Goal: Task Accomplishment & Management: Use online tool/utility

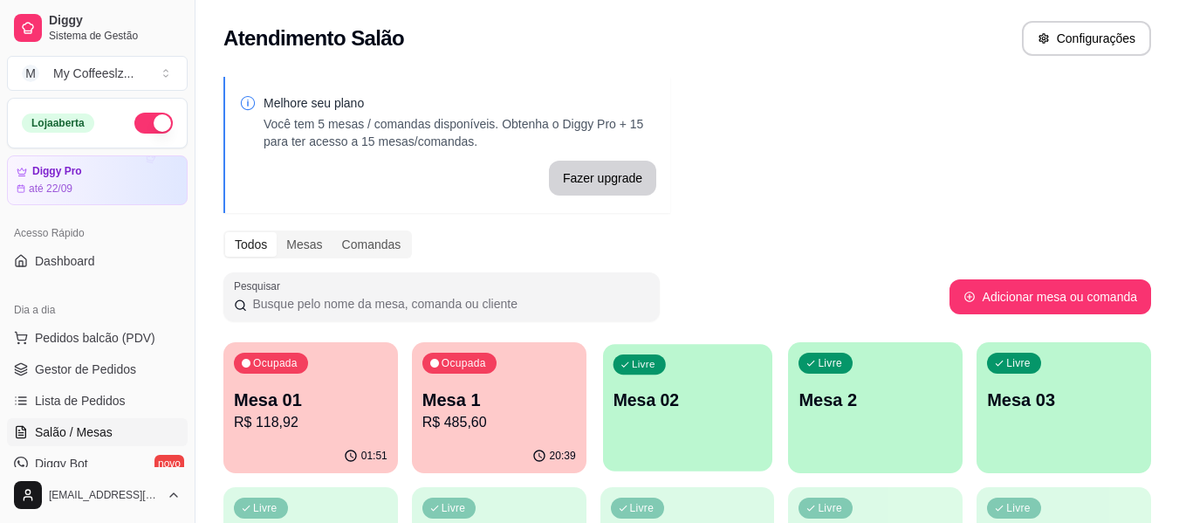
click at [723, 427] on div "Livre Mesa 02" at bounding box center [687, 397] width 169 height 106
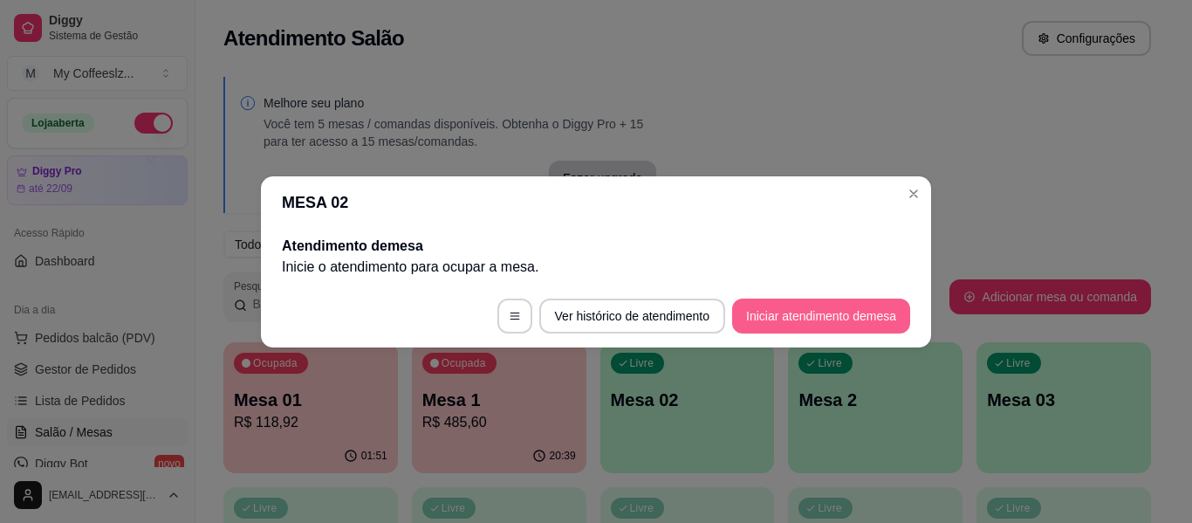
click at [770, 317] on button "Iniciar atendimento de mesa" at bounding box center [821, 315] width 178 height 35
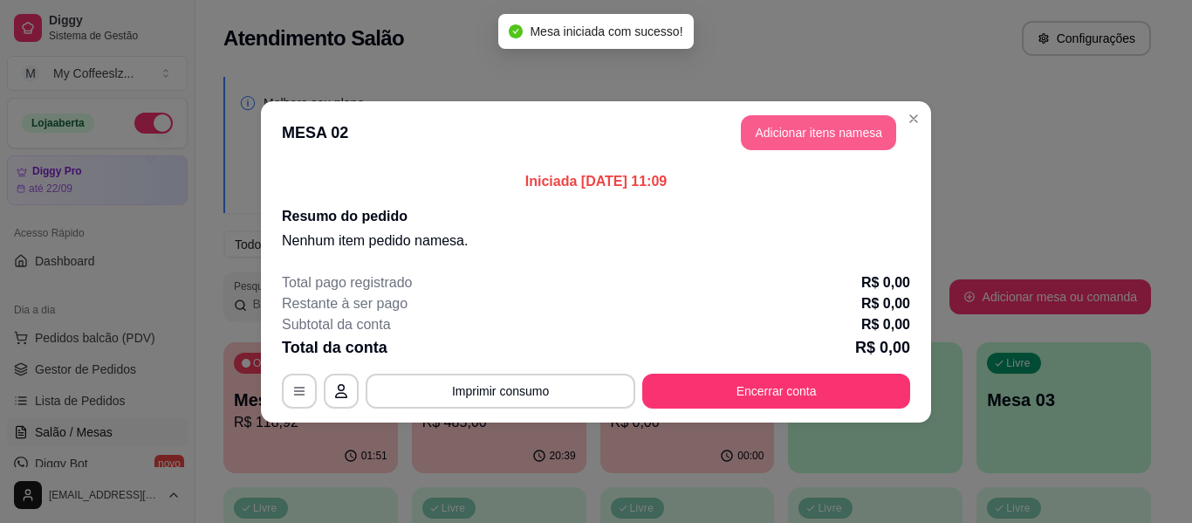
click at [782, 120] on button "Adicionar itens na mesa" at bounding box center [818, 132] width 155 height 35
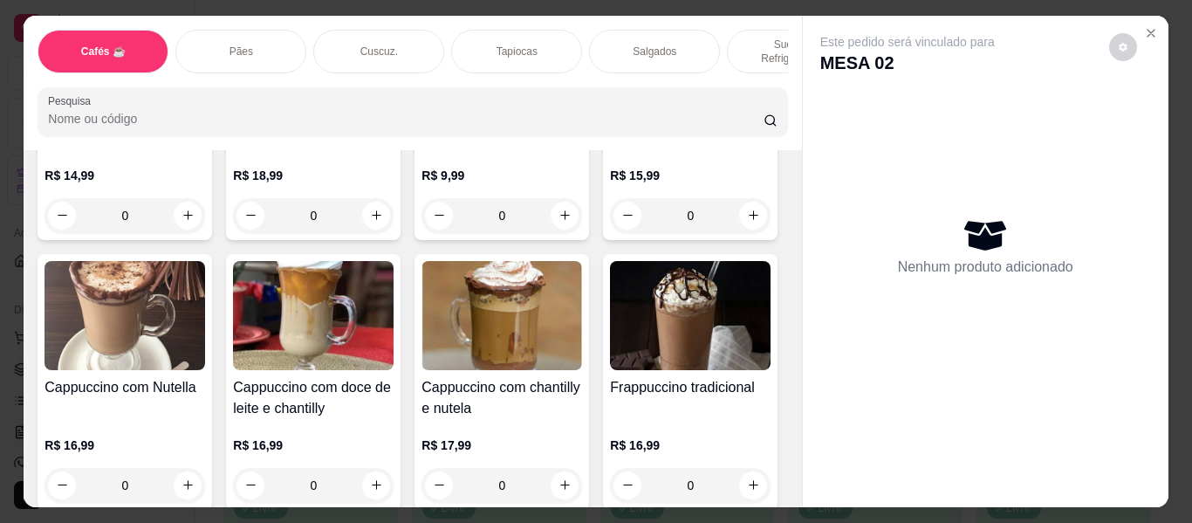
scroll to position [1658, 0]
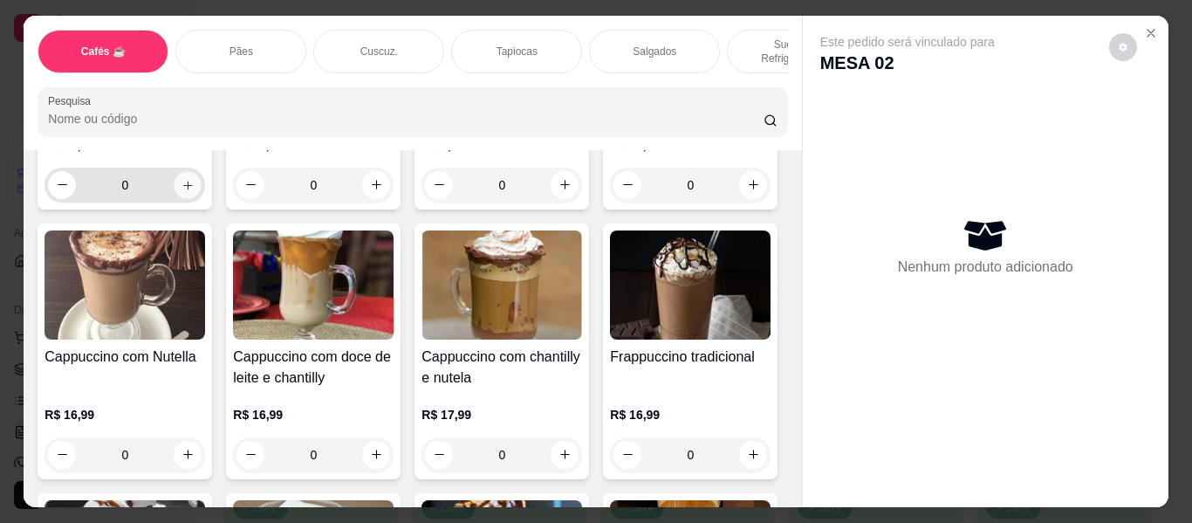
click at [195, 192] on icon "increase-product-quantity" at bounding box center [187, 185] width 13 height 13
type input "1"
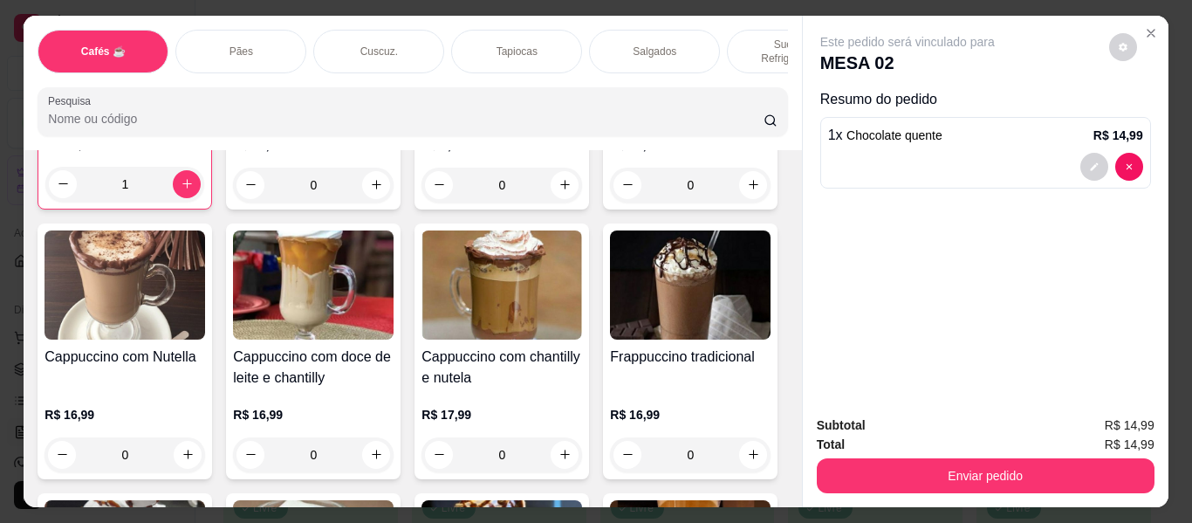
click at [600, 30] on div "Salgados" at bounding box center [654, 52] width 131 height 44
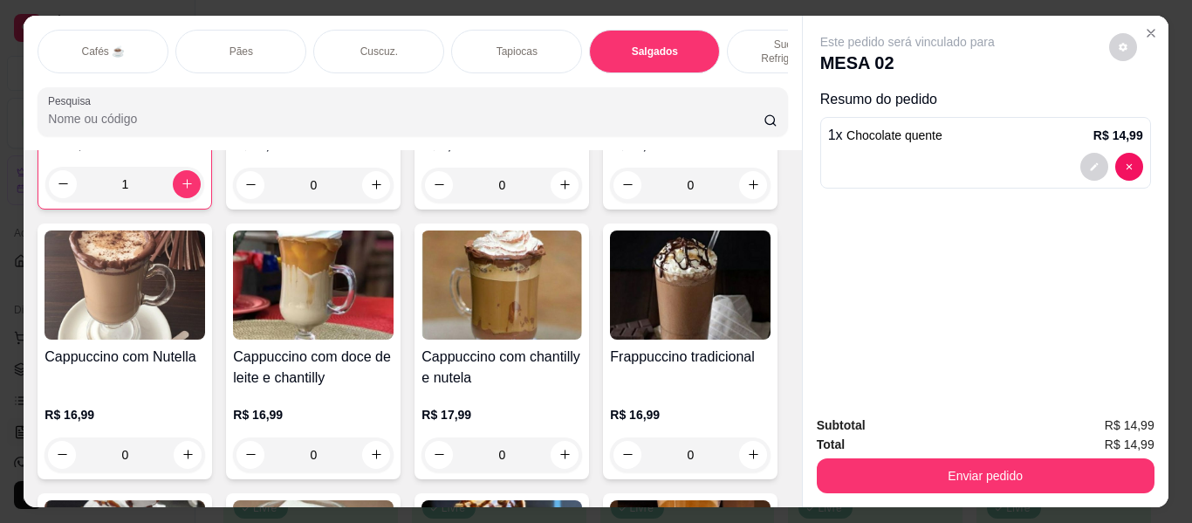
scroll to position [47, 0]
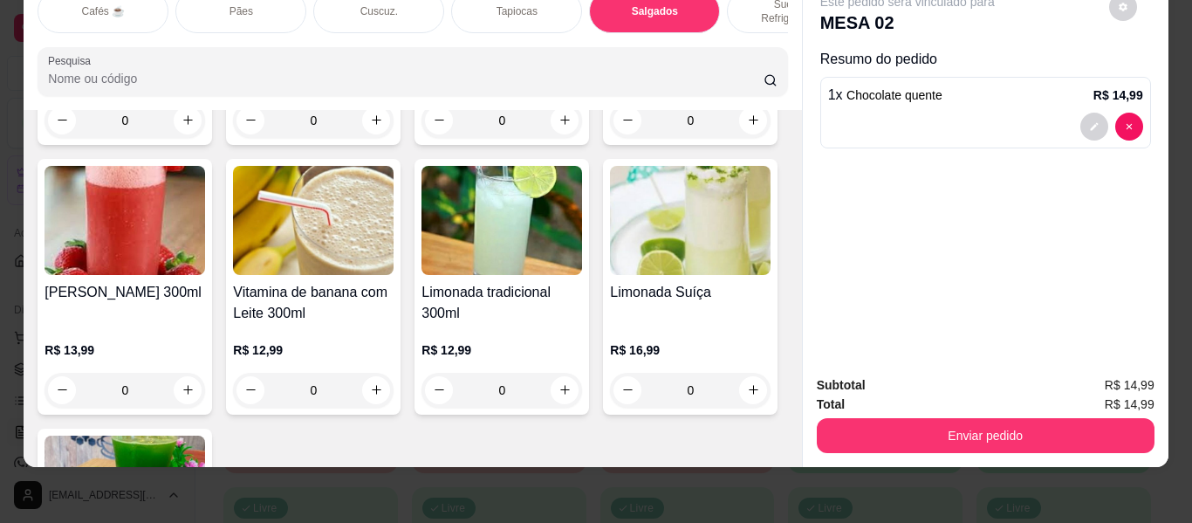
type input "1"
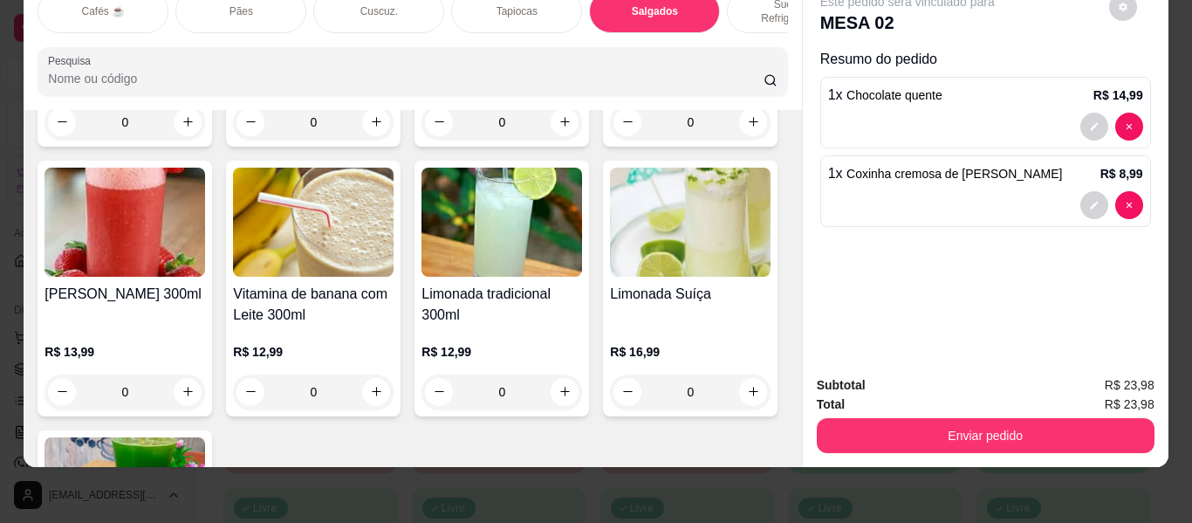
click at [759, 0] on div "Sucos e Refrigerantes" at bounding box center [792, 12] width 131 height 44
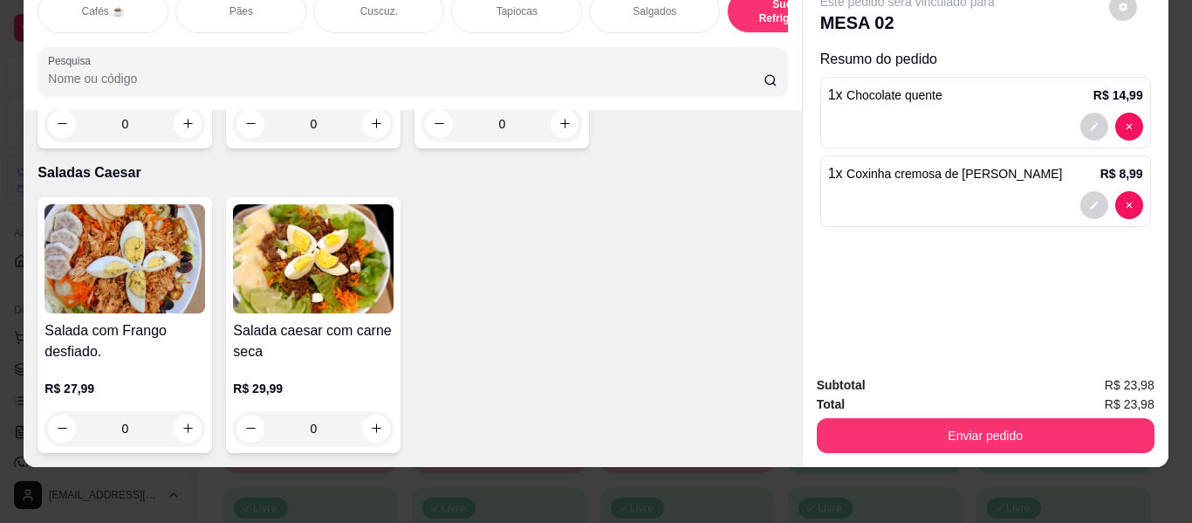
scroll to position [10494, 0]
type input "1"
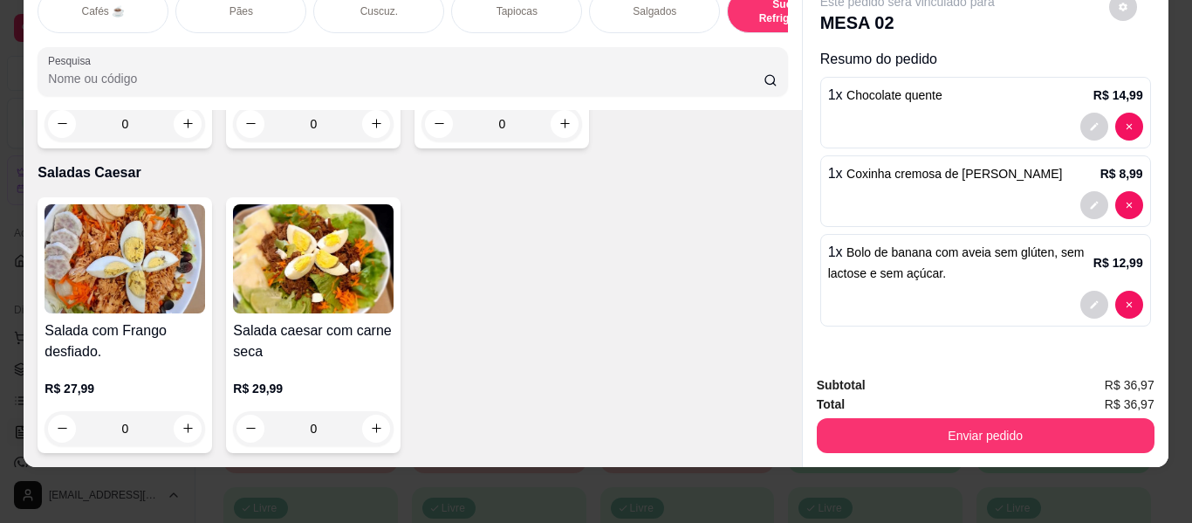
scroll to position [0, 0]
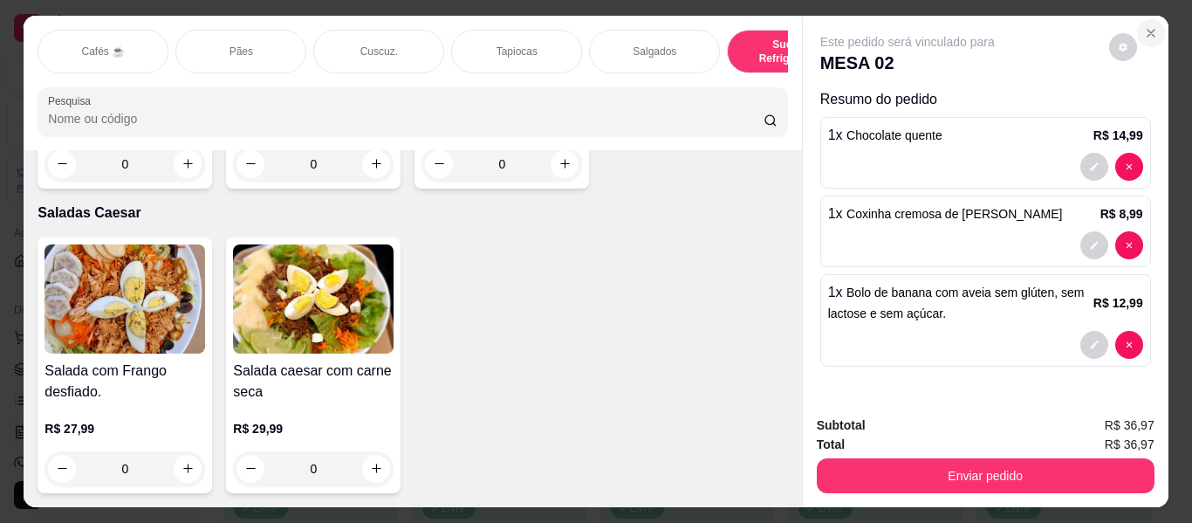
click at [1145, 19] on button "Close" at bounding box center [1151, 33] width 28 height 28
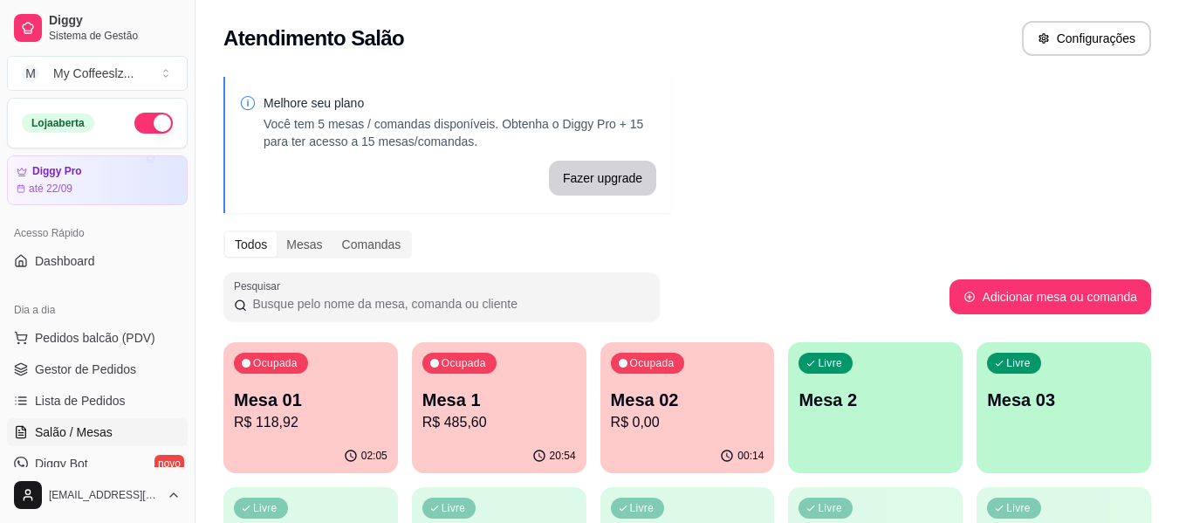
click at [305, 424] on p "R$ 118,92" at bounding box center [311, 422] width 154 height 21
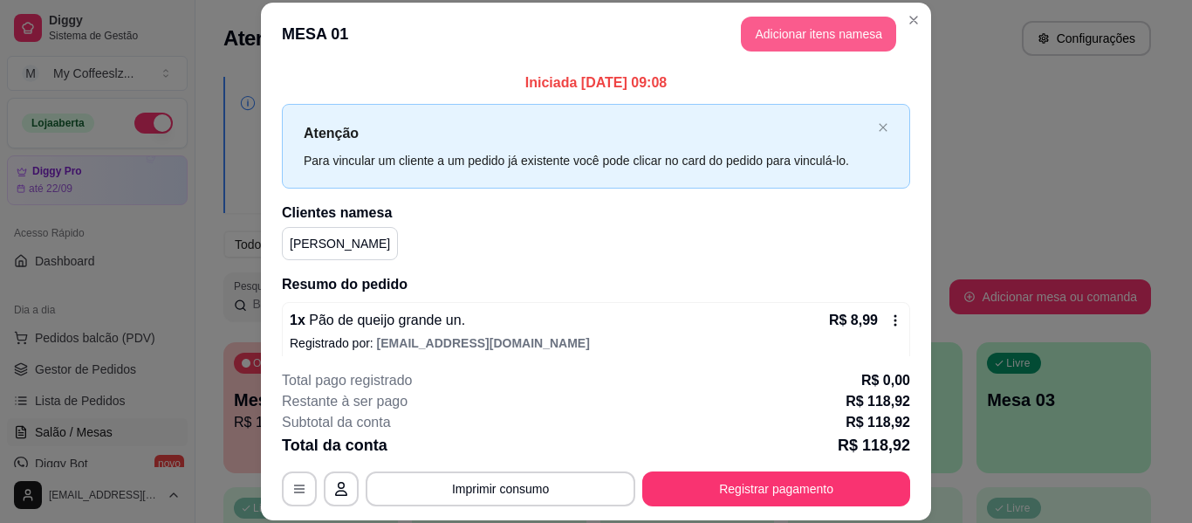
click at [805, 31] on button "Adicionar itens na mesa" at bounding box center [818, 34] width 155 height 35
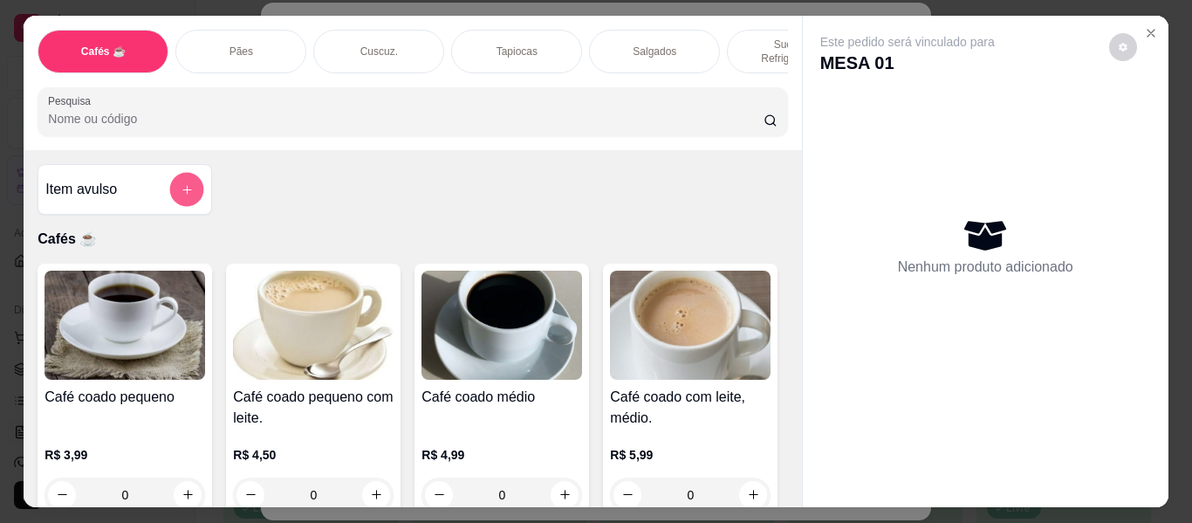
click at [173, 181] on button "add-separate-item" at bounding box center [187, 190] width 34 height 34
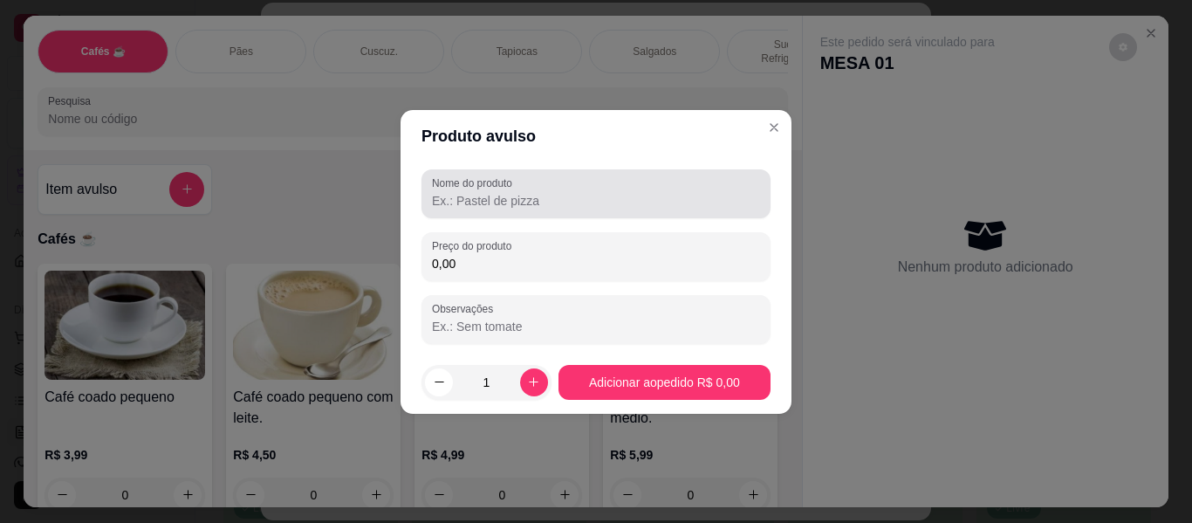
click at [469, 189] on div "Nome do produto" at bounding box center [595, 193] width 349 height 49
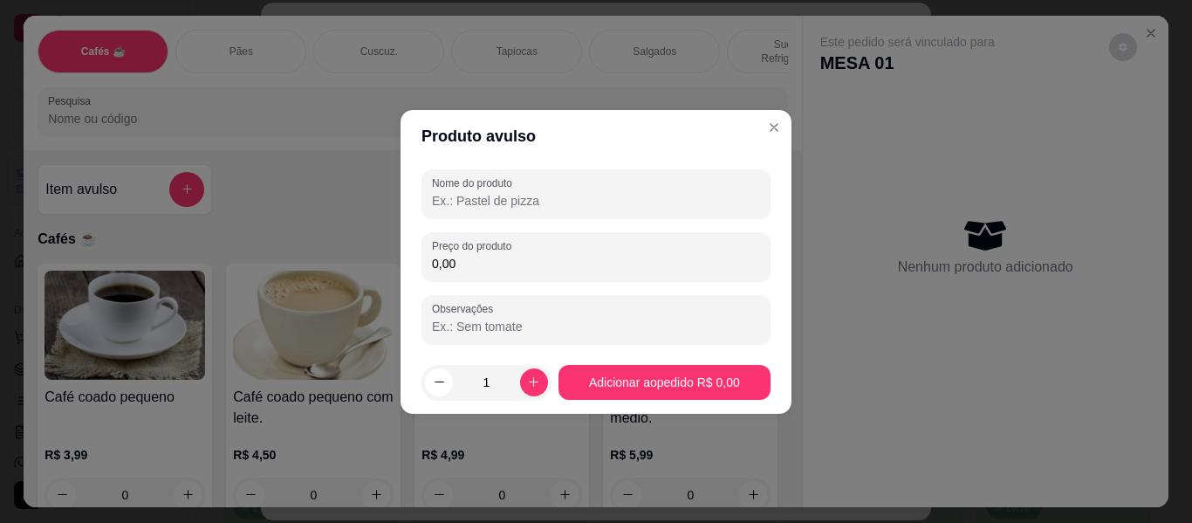
type input "2"
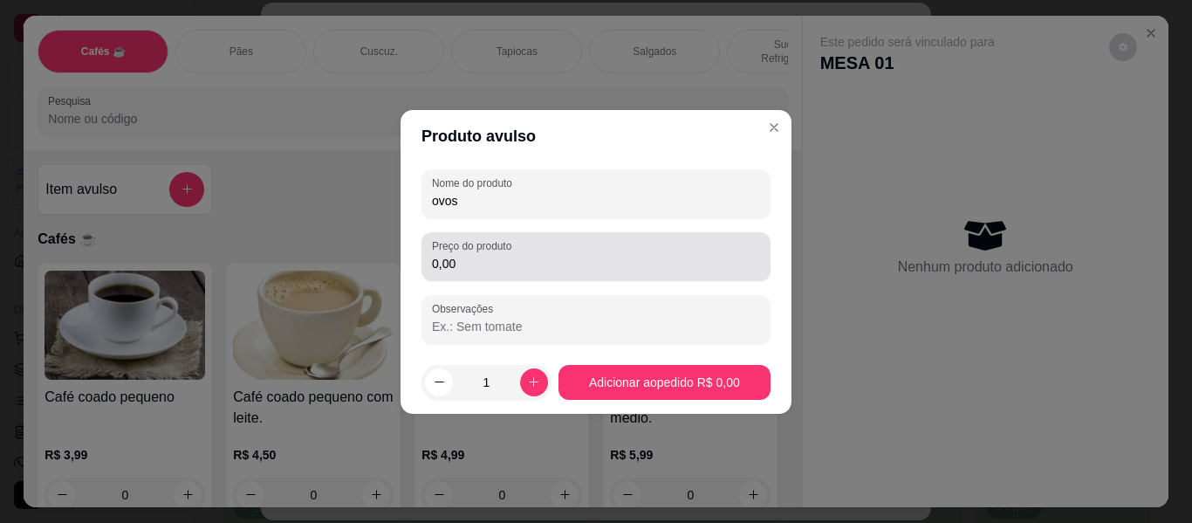
type input "ovos"
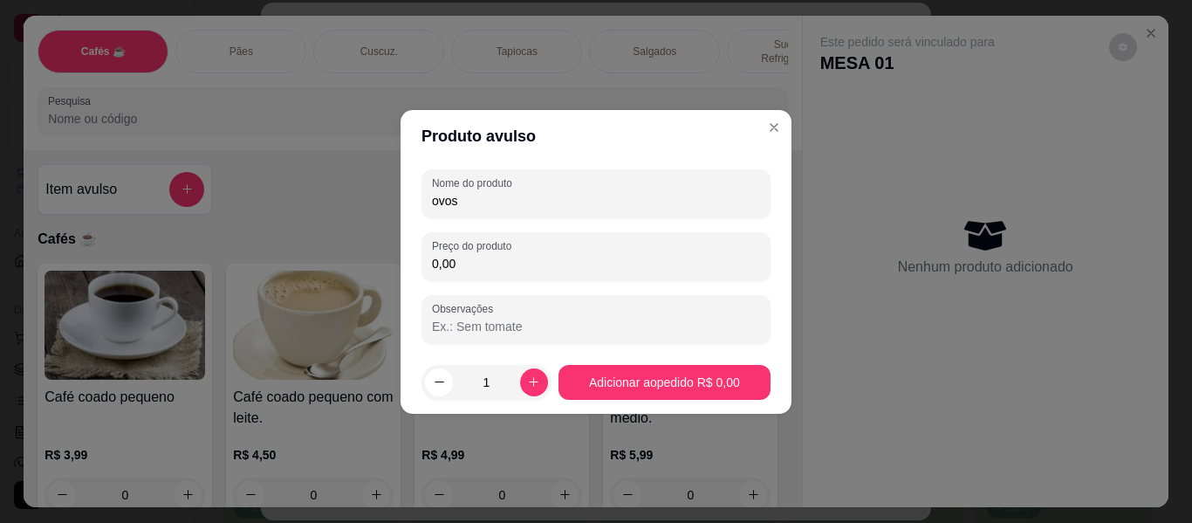
click at [473, 263] on input "0,00" at bounding box center [596, 263] width 328 height 17
type input "3,50"
click at [527, 381] on icon "increase-product-quantity" at bounding box center [533, 381] width 13 height 13
type input "2"
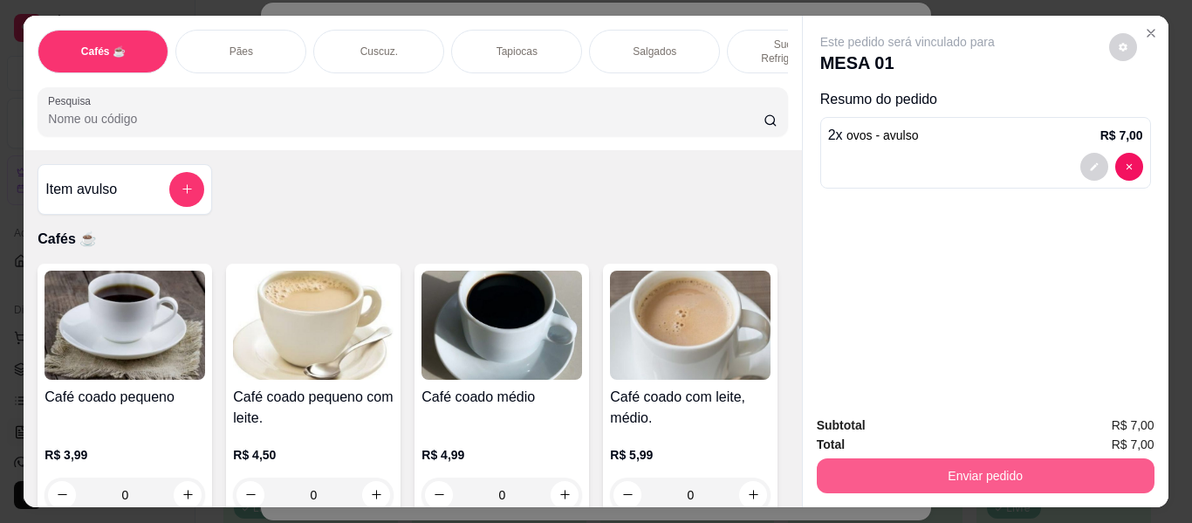
click at [908, 458] on button "Enviar pedido" at bounding box center [986, 475] width 338 height 35
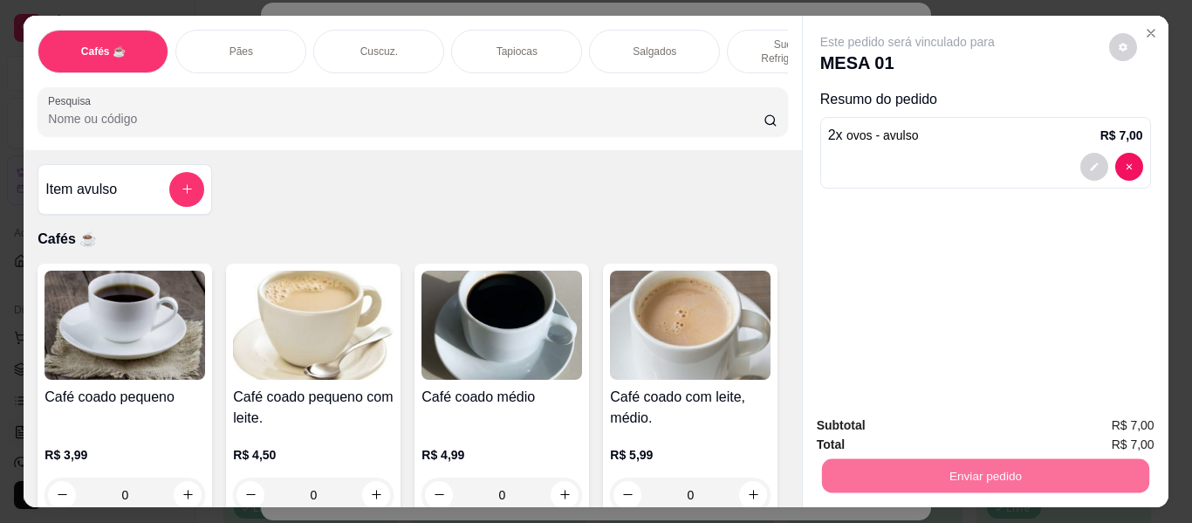
click at [900, 434] on button "Não registrar e enviar pedido" at bounding box center [927, 425] width 176 height 32
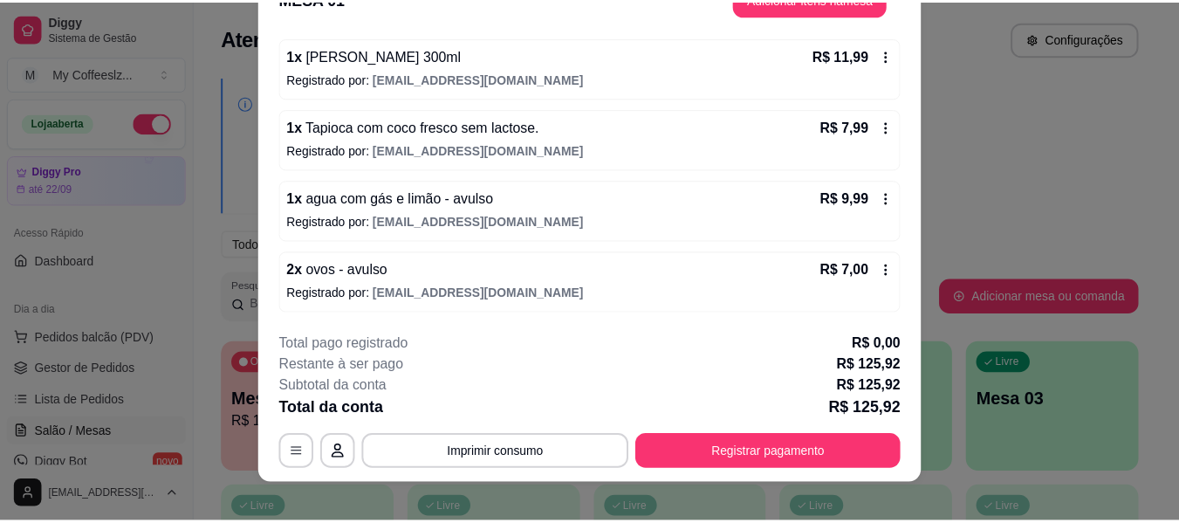
scroll to position [53, 0]
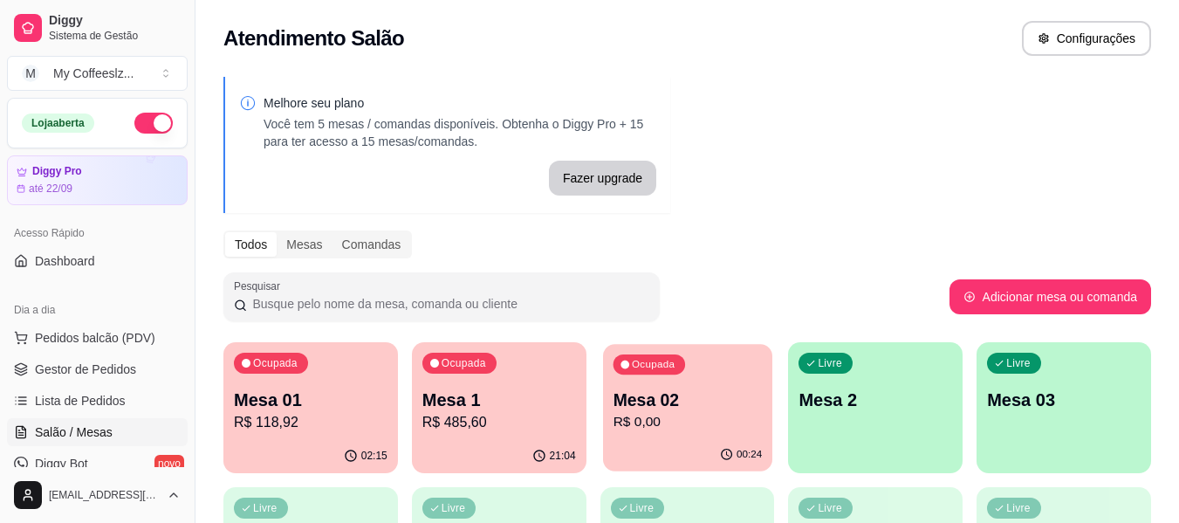
click at [679, 393] on p "Mesa 02" at bounding box center [686, 400] width 149 height 24
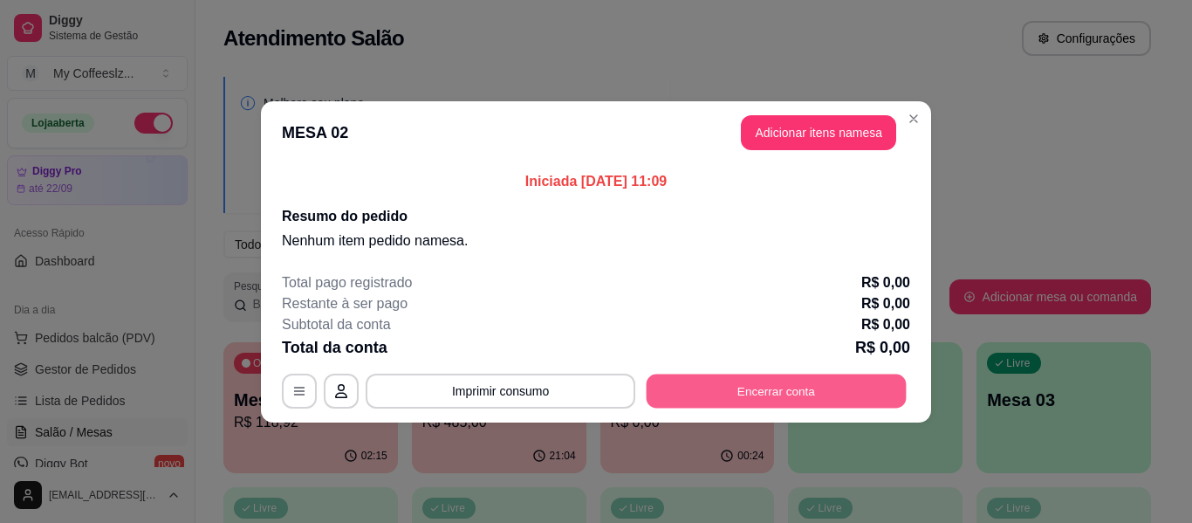
click at [782, 387] on button "Encerrar conta" at bounding box center [776, 390] width 260 height 34
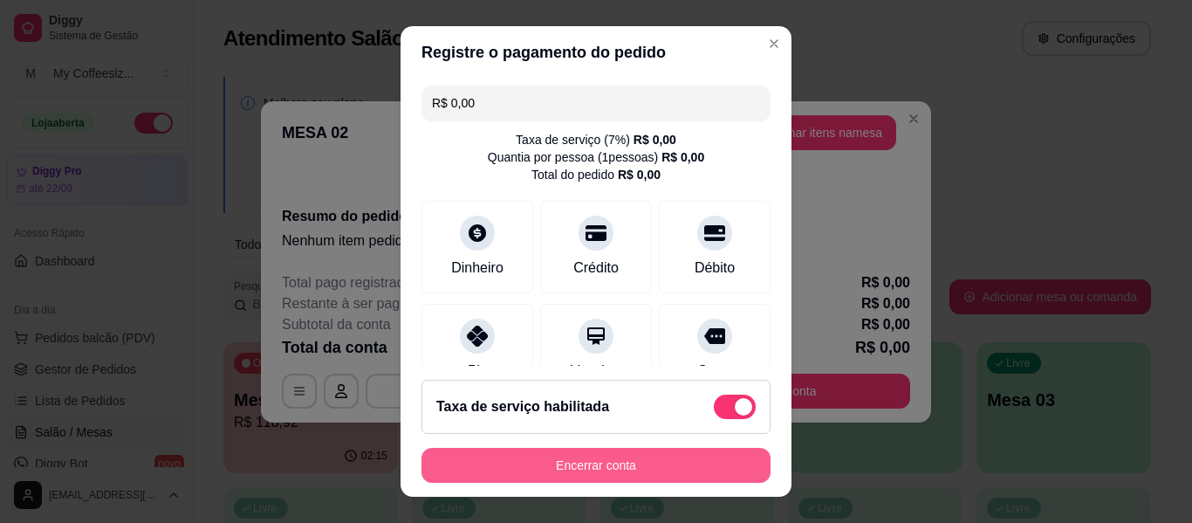
click at [647, 474] on button "Encerrar conta" at bounding box center [595, 465] width 349 height 35
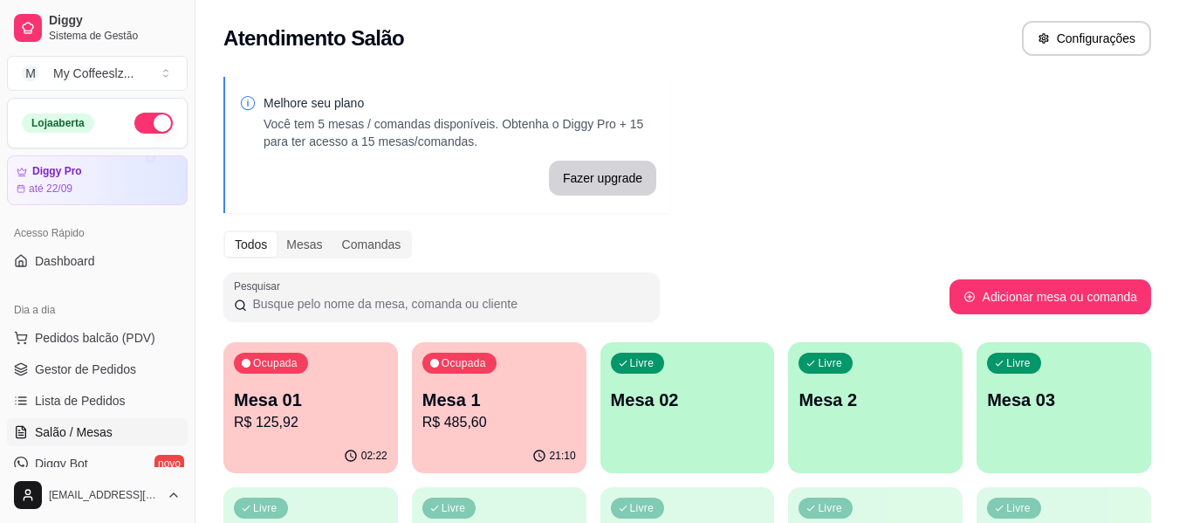
click at [709, 254] on div "Todos Mesas Comandas" at bounding box center [686, 244] width 927 height 28
